Goal: Navigation & Orientation: Find specific page/section

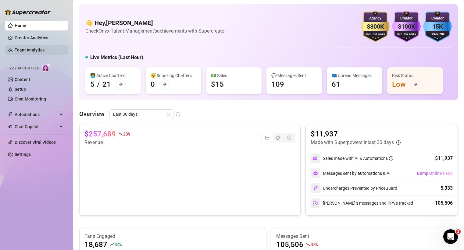
click at [27, 48] on link "Team Analytics" at bounding box center [30, 50] width 30 height 5
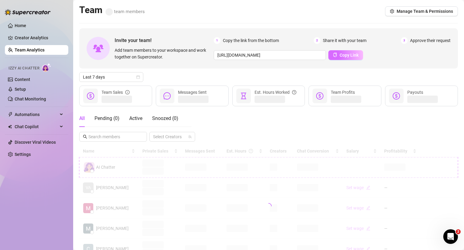
click at [342, 55] on span "Copy Link" at bounding box center [348, 55] width 19 height 5
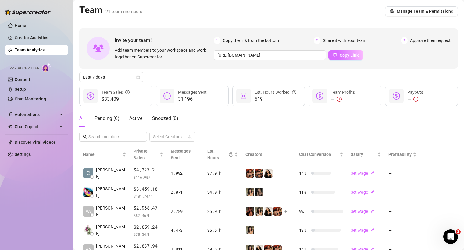
click at [345, 54] on span "Copy Link" at bounding box center [348, 55] width 19 height 5
click at [17, 24] on link "Home" at bounding box center [21, 25] width 12 height 5
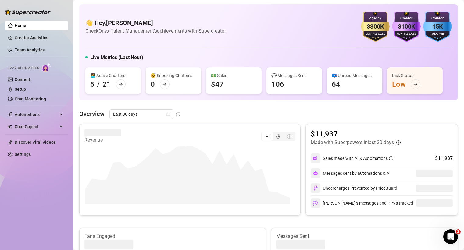
click at [299, 122] on div "Overview Last 30 days Revenue $11,937 Made with Superpowers in last 30 days Sal…" at bounding box center [268, 250] width 378 height 282
